Goal: Task Accomplishment & Management: Manage account settings

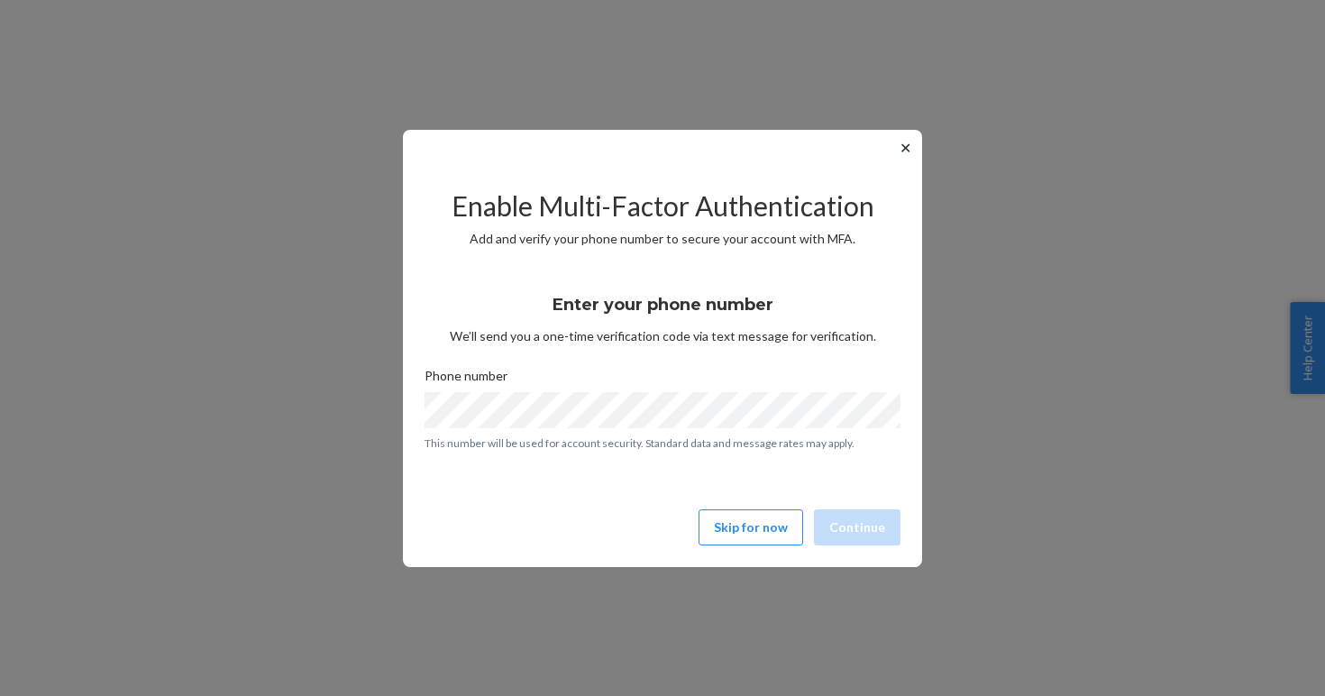
click at [902, 149] on button "✕" at bounding box center [905, 148] width 19 height 22
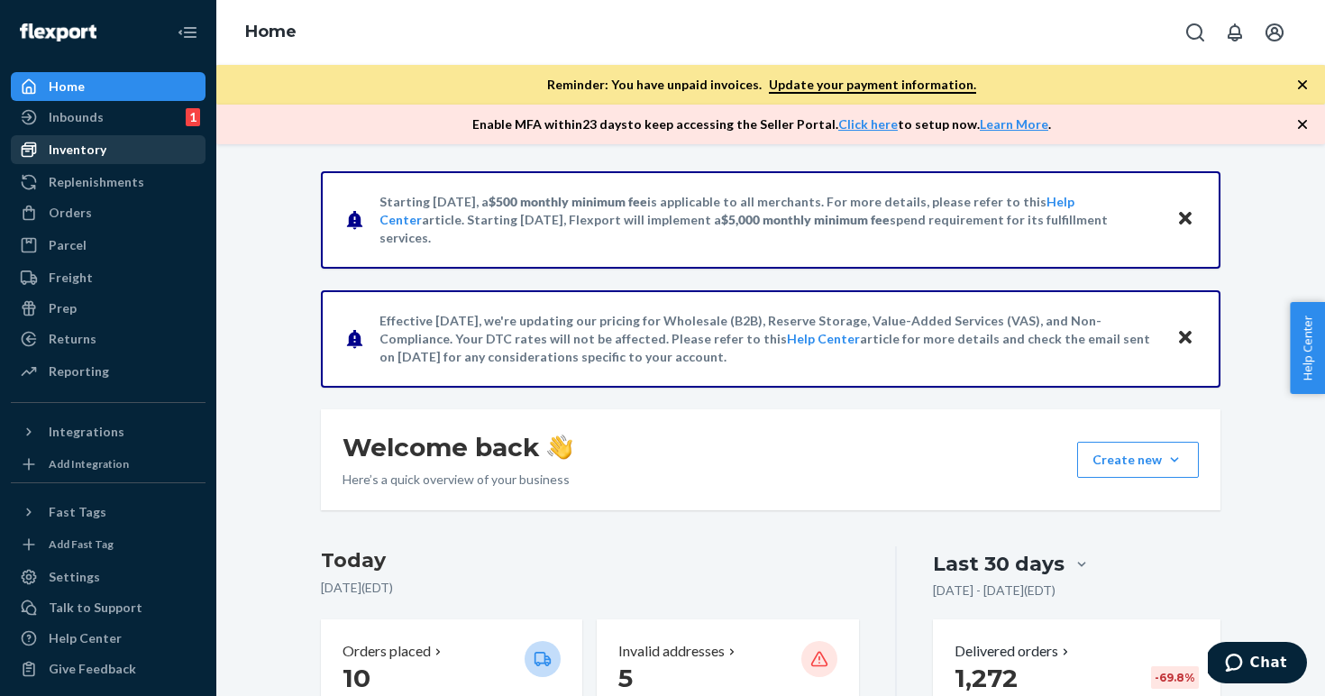
click at [106, 148] on div "Inventory" at bounding box center [108, 149] width 191 height 25
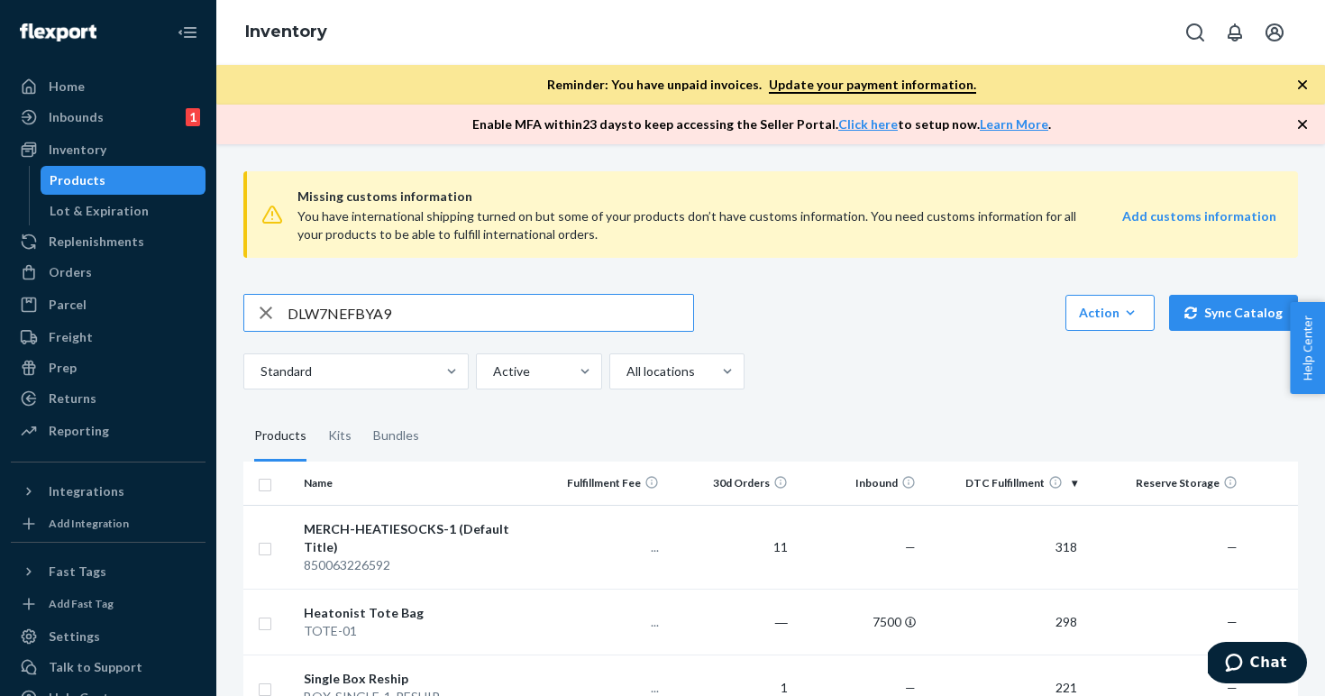
type input "DLW7NEFBYA9"
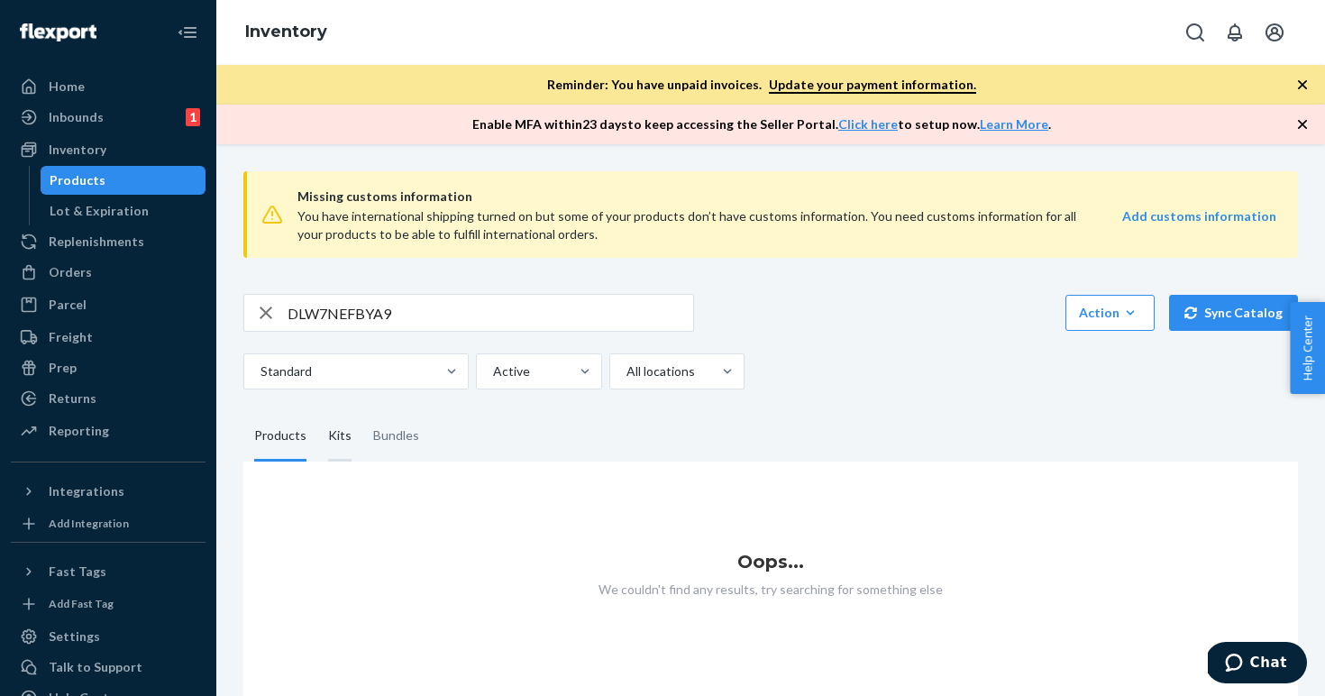
click at [344, 446] on div "Kits" at bounding box center [339, 436] width 23 height 50
click at [317, 411] on input "Kits" at bounding box center [317, 411] width 0 height 0
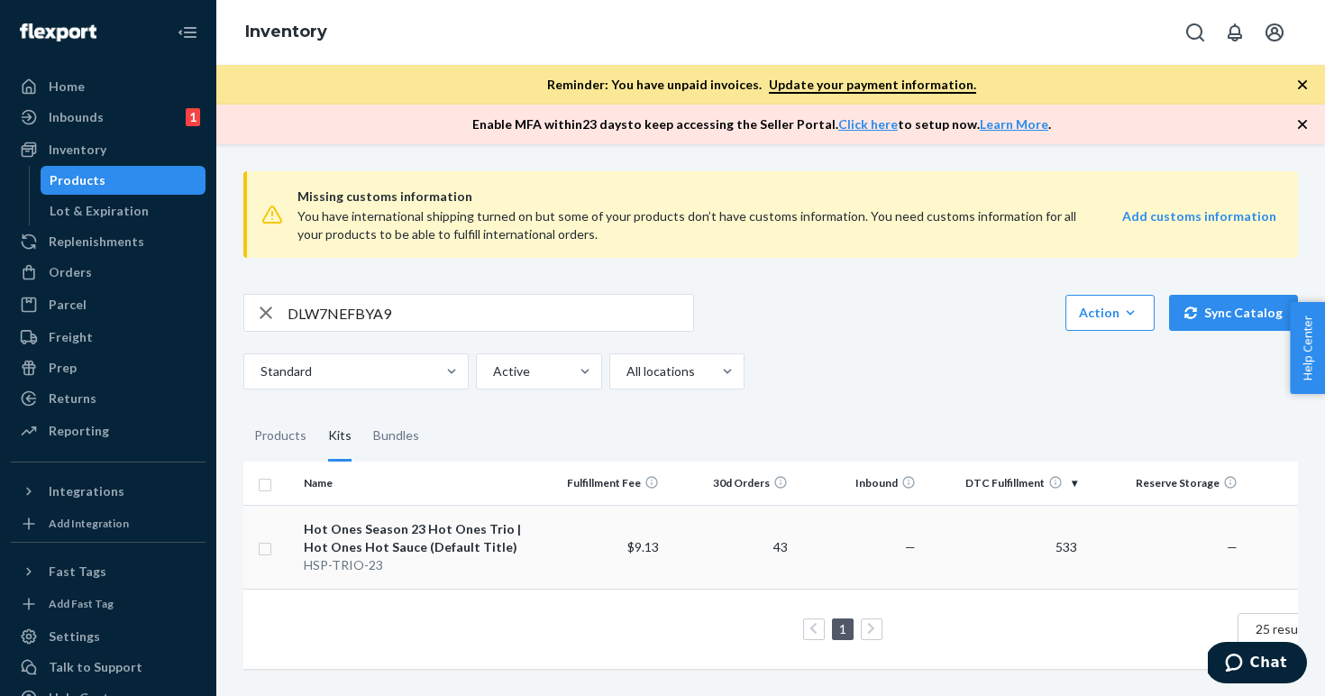
click at [381, 533] on div "Hot Ones Season 23 Hot Ones Trio | Hot Ones Hot Sauce (Default Title)" at bounding box center [417, 538] width 226 height 36
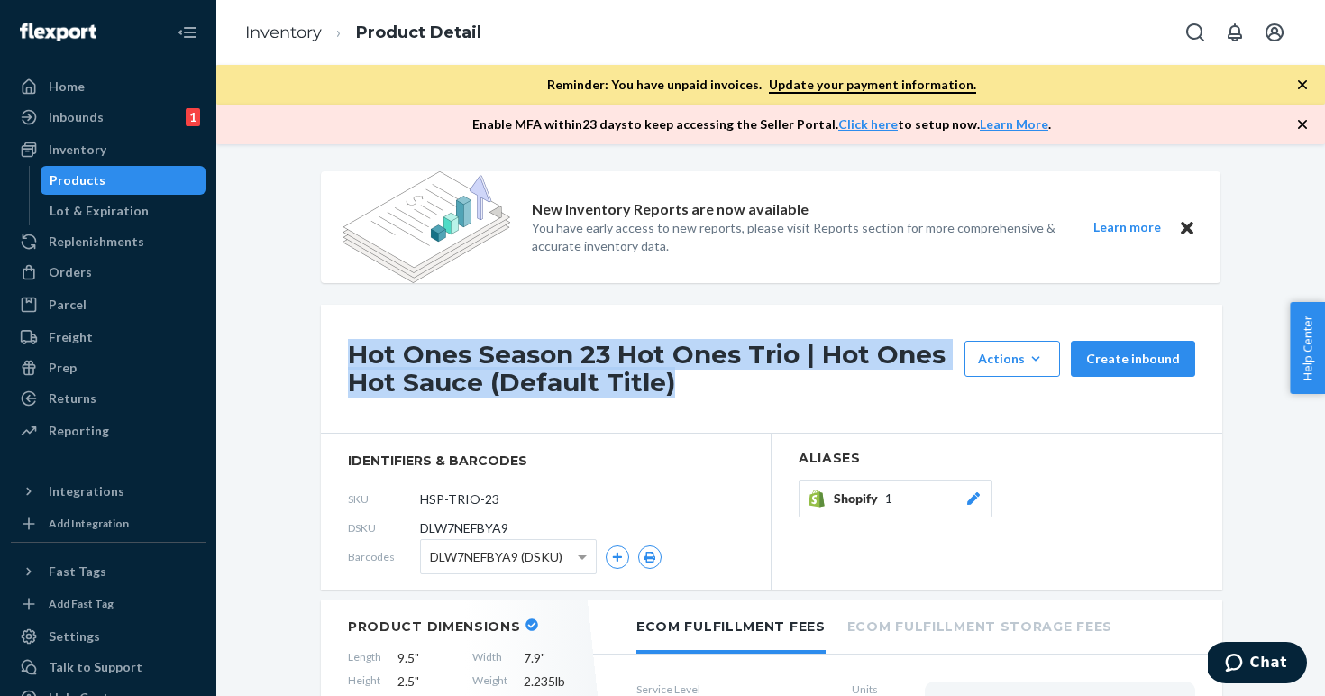
drag, startPoint x: 350, startPoint y: 349, endPoint x: 827, endPoint y: 399, distance: 479.6
click at [827, 399] on div "Hot Ones Season 23 Hot Ones Trio | Hot Ones Hot Sauce (Default Title) Actions H…" at bounding box center [772, 369] width 902 height 129
copy h1 "Hot Ones Season 23 Hot Ones Trio | Hot Ones Hot Sauce (Default Title)"
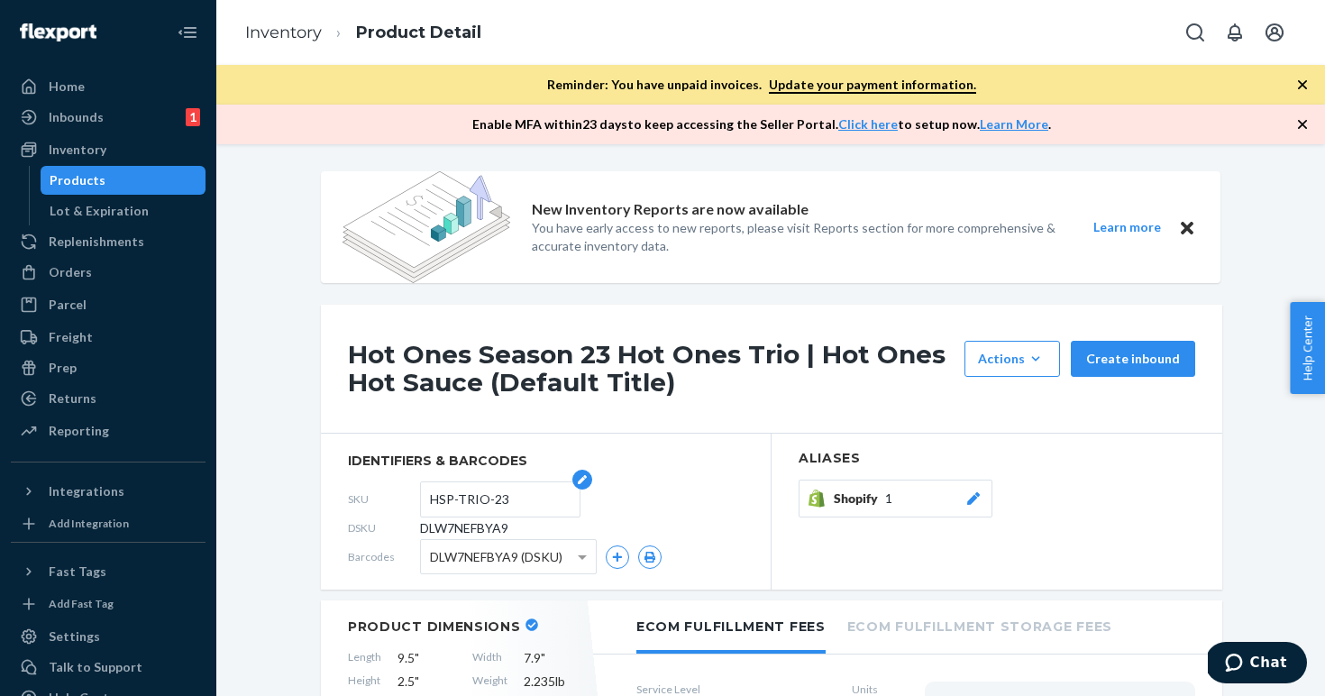
click at [456, 507] on input "HSP-TRIO-23" at bounding box center [500, 499] width 141 height 34
